Goal: Transaction & Acquisition: Purchase product/service

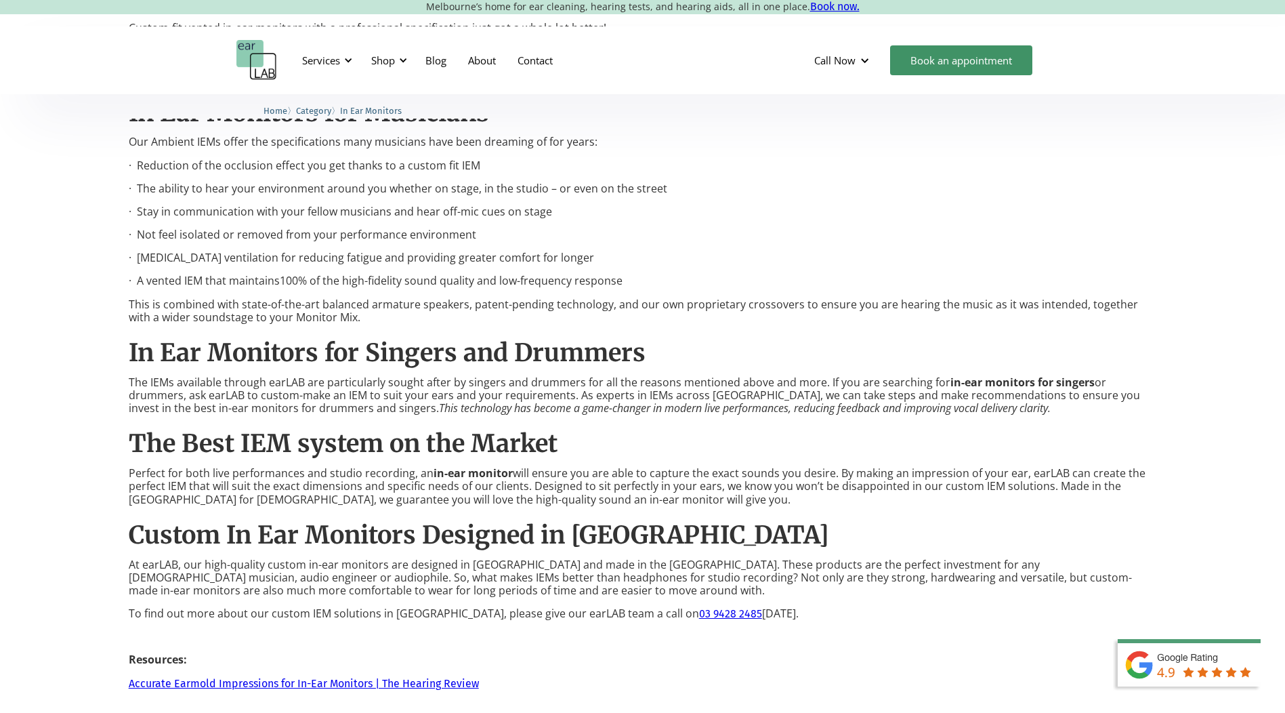
scroll to position [1762, 0]
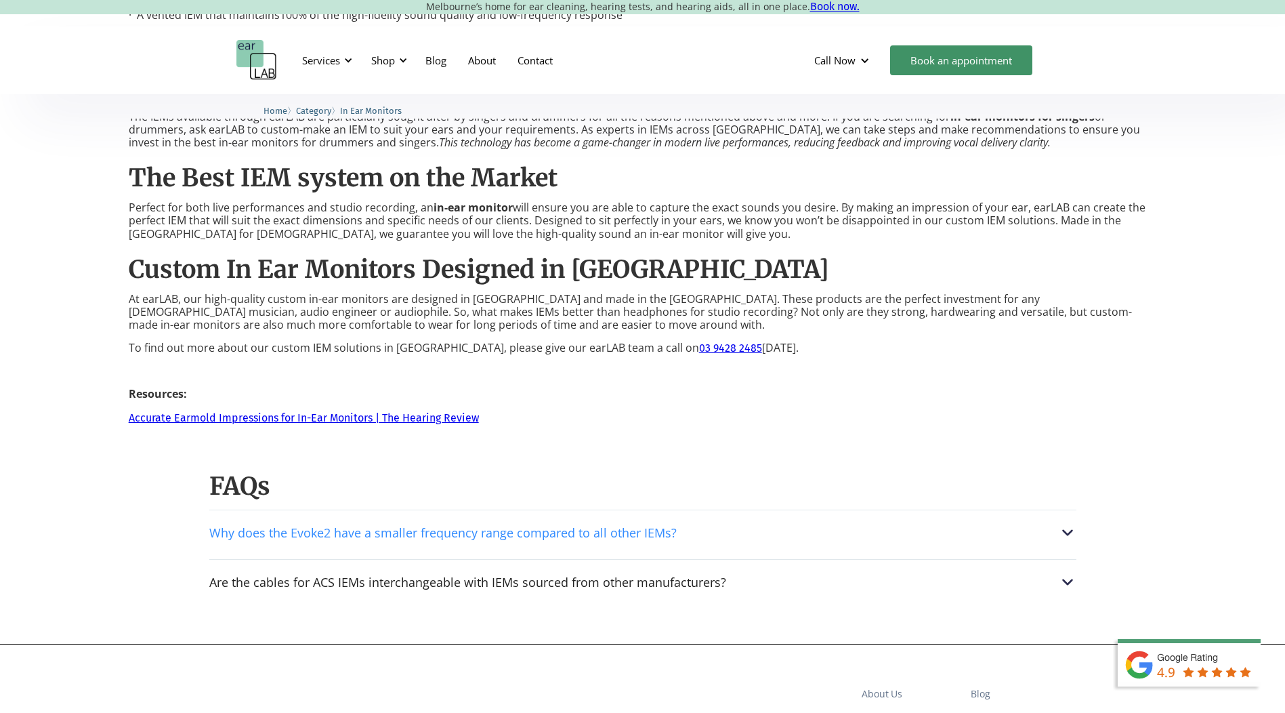
click at [1065, 530] on img at bounding box center [1068, 533] width 18 height 18
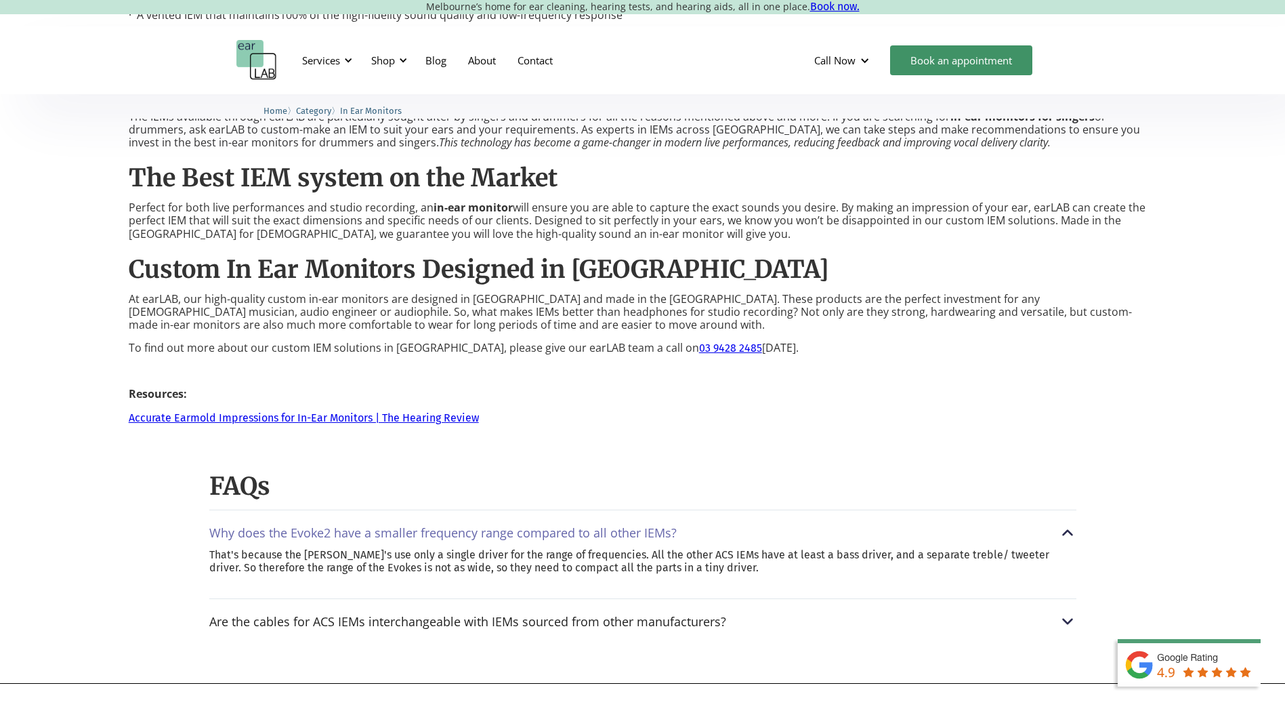
click at [1069, 533] on img at bounding box center [1068, 533] width 18 height 18
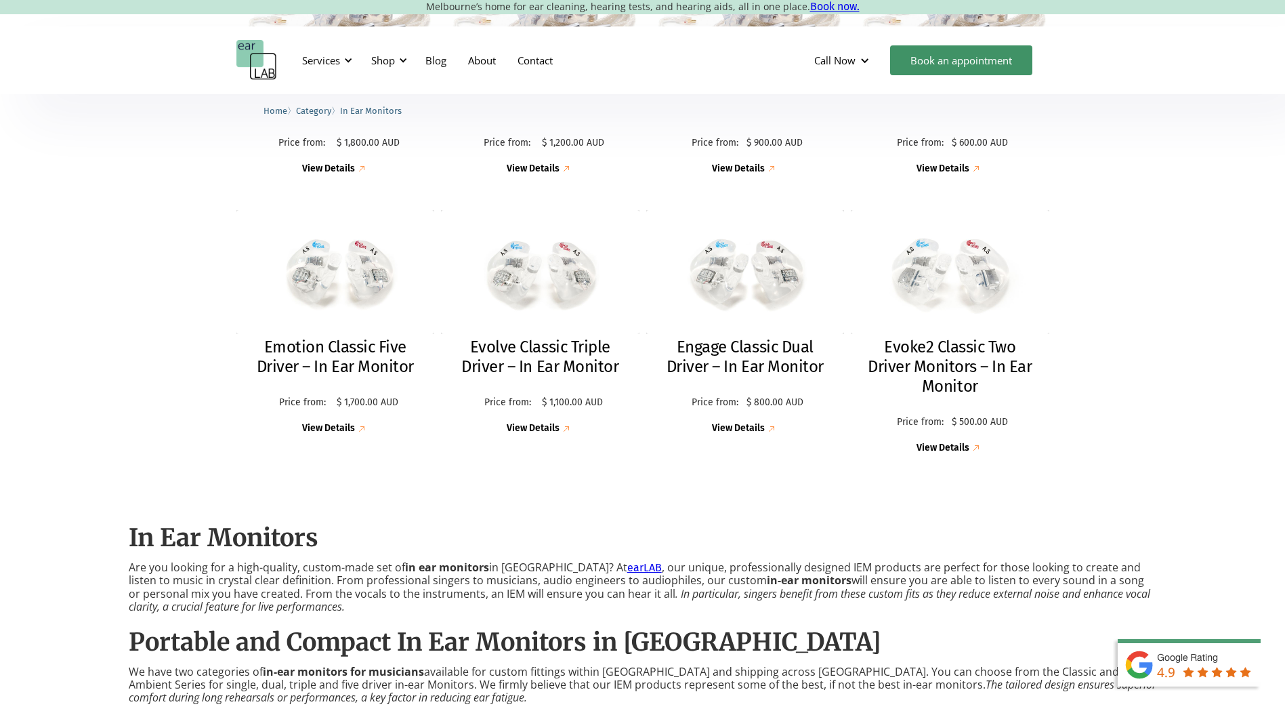
scroll to position [474, 0]
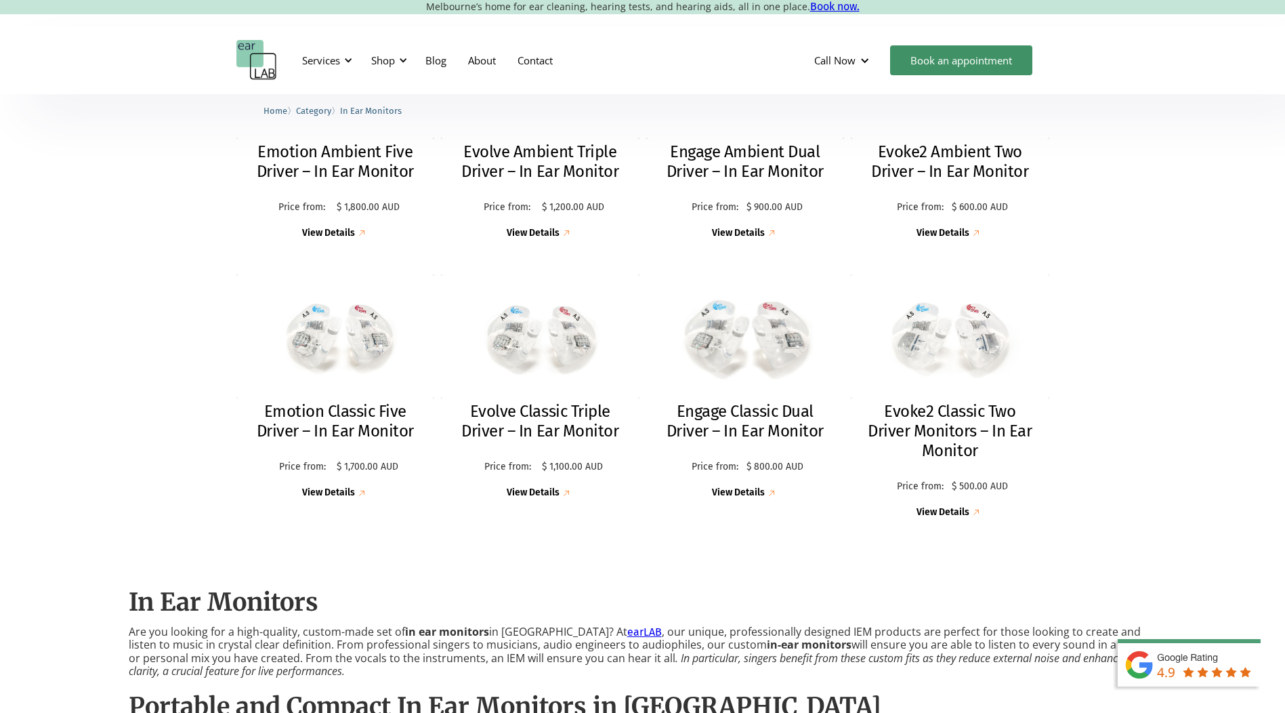
click at [759, 337] on img at bounding box center [745, 336] width 218 height 136
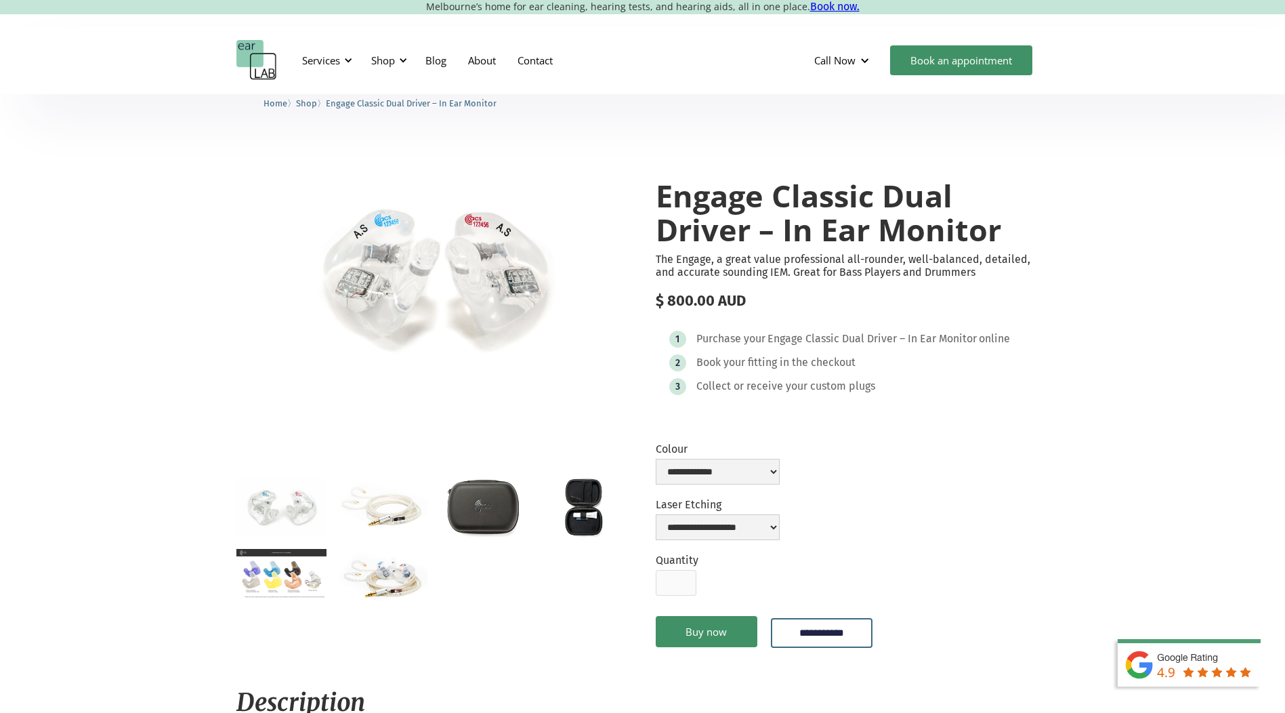
click at [275, 578] on img "open lightbox" at bounding box center [281, 574] width 90 height 50
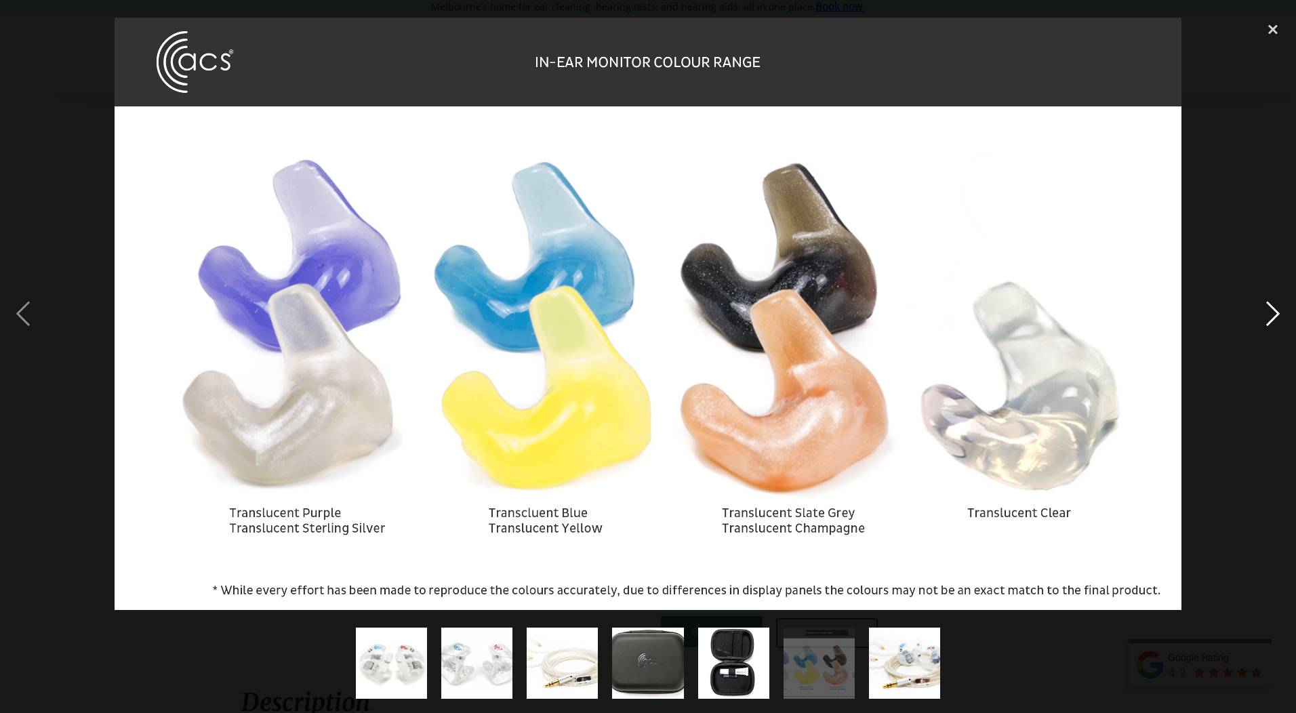
click at [1277, 318] on div "next image" at bounding box center [1273, 313] width 46 height 599
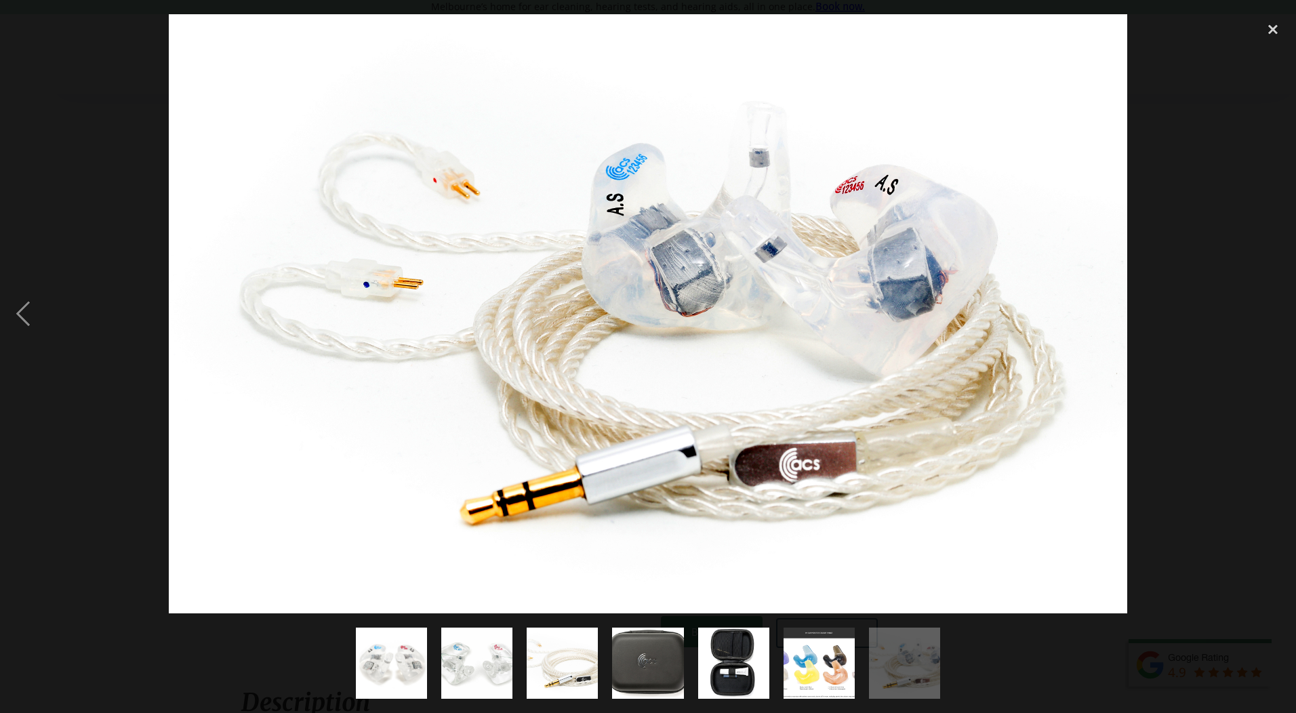
click at [1277, 319] on div "next image" at bounding box center [1273, 313] width 46 height 599
click at [1271, 26] on div "close lightbox" at bounding box center [1273, 29] width 46 height 30
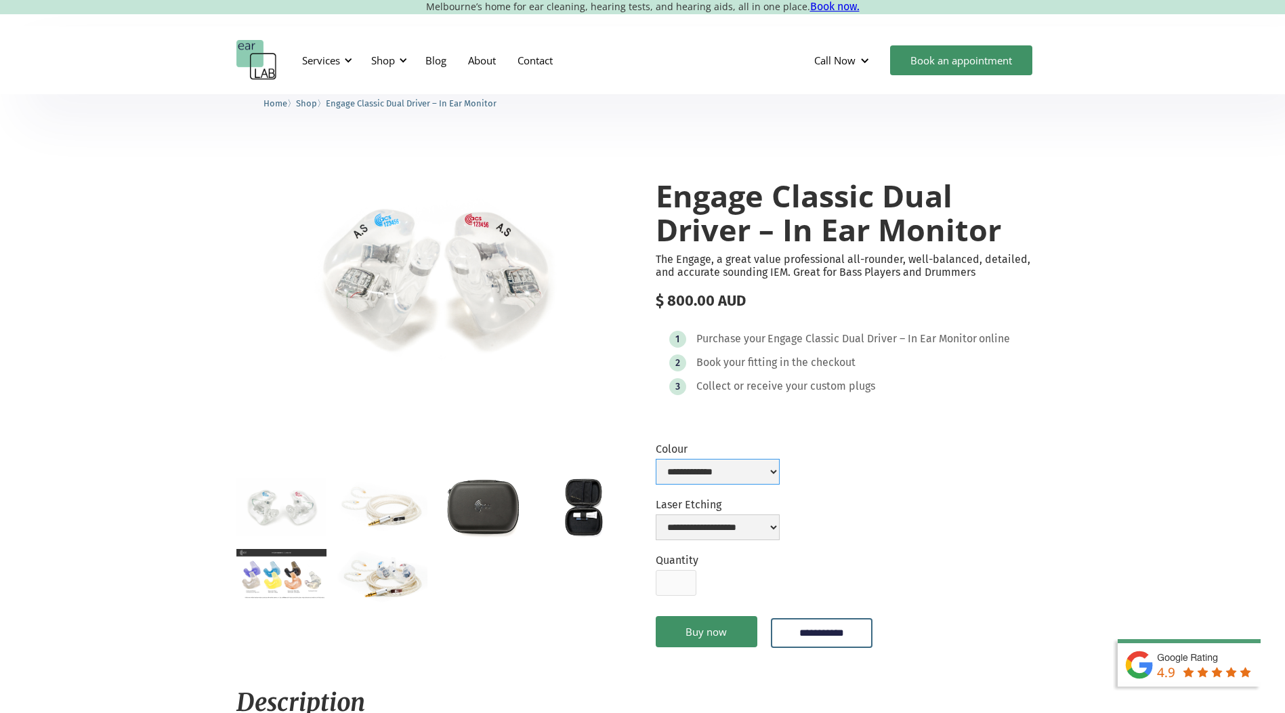
click at [780, 469] on select "**********" at bounding box center [718, 472] width 124 height 26
